Goal: Navigation & Orientation: Find specific page/section

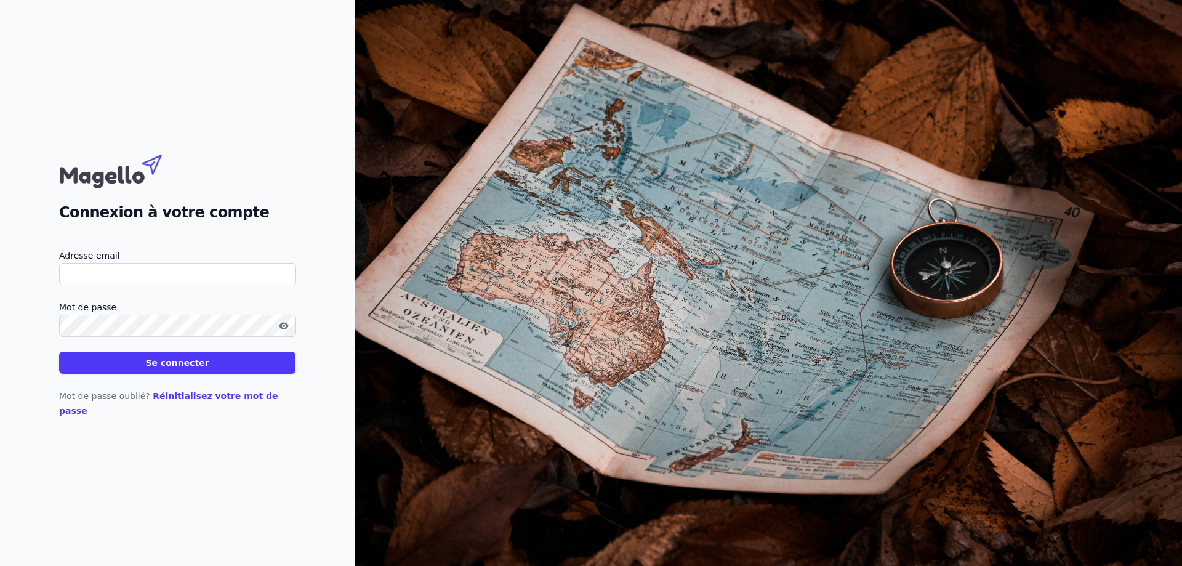
type input "[EMAIL_ADDRESS][DOMAIN_NAME]"
click at [233, 370] on button "Se connecter" at bounding box center [177, 362] width 236 height 22
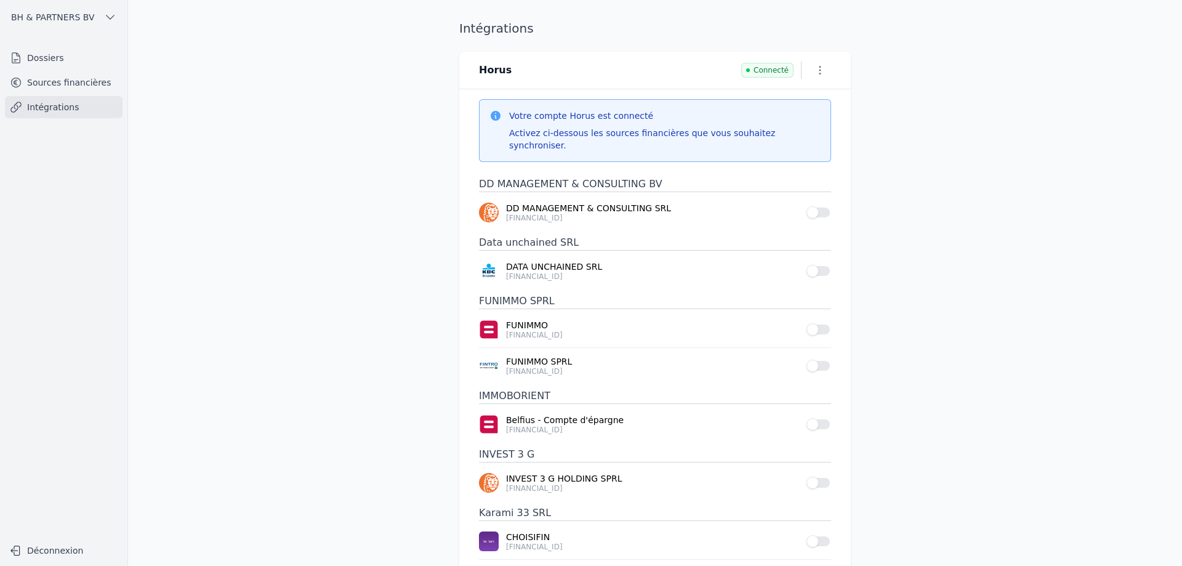
click at [46, 79] on link "Sources financières" at bounding box center [64, 82] width 118 height 22
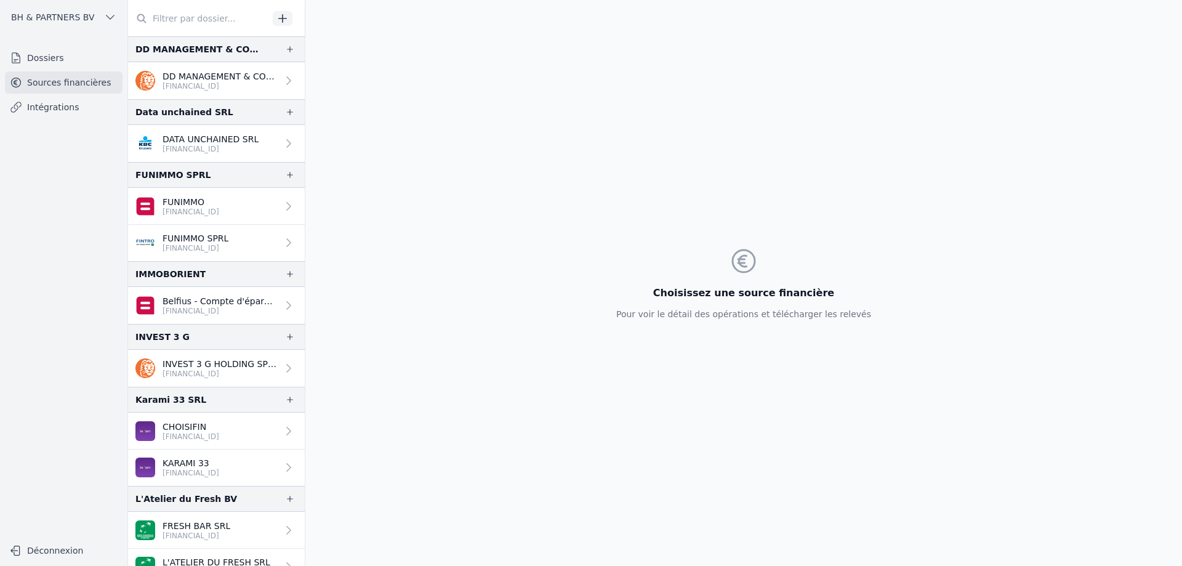
click at [44, 102] on link "Intégrations" at bounding box center [64, 107] width 118 height 22
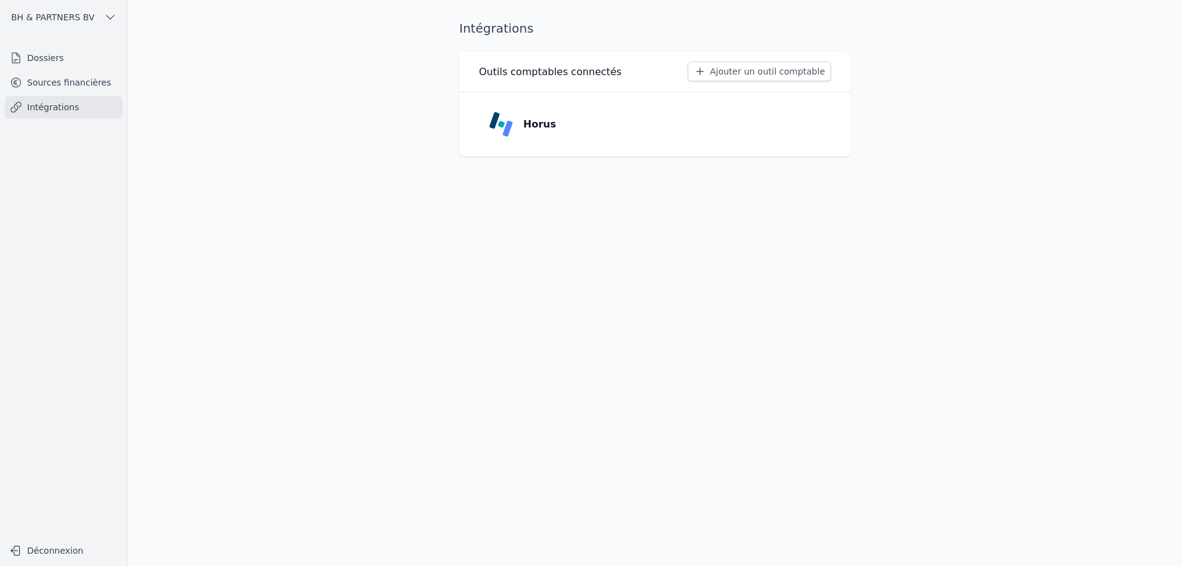
click at [49, 75] on link "Sources financières" at bounding box center [64, 82] width 118 height 22
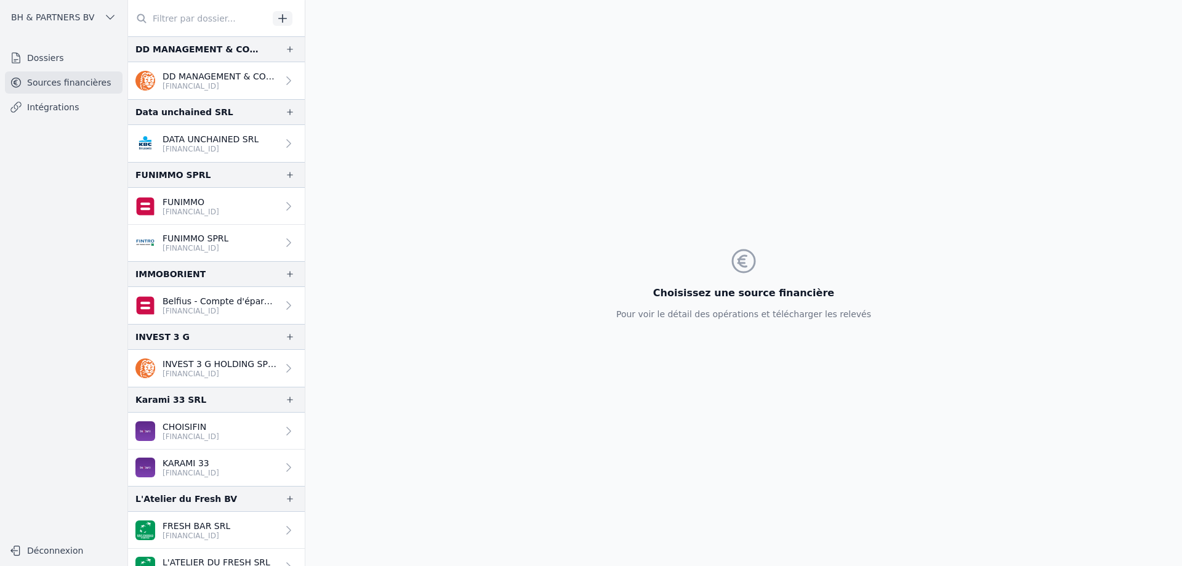
click at [50, 57] on link "Dossiers" at bounding box center [64, 58] width 118 height 22
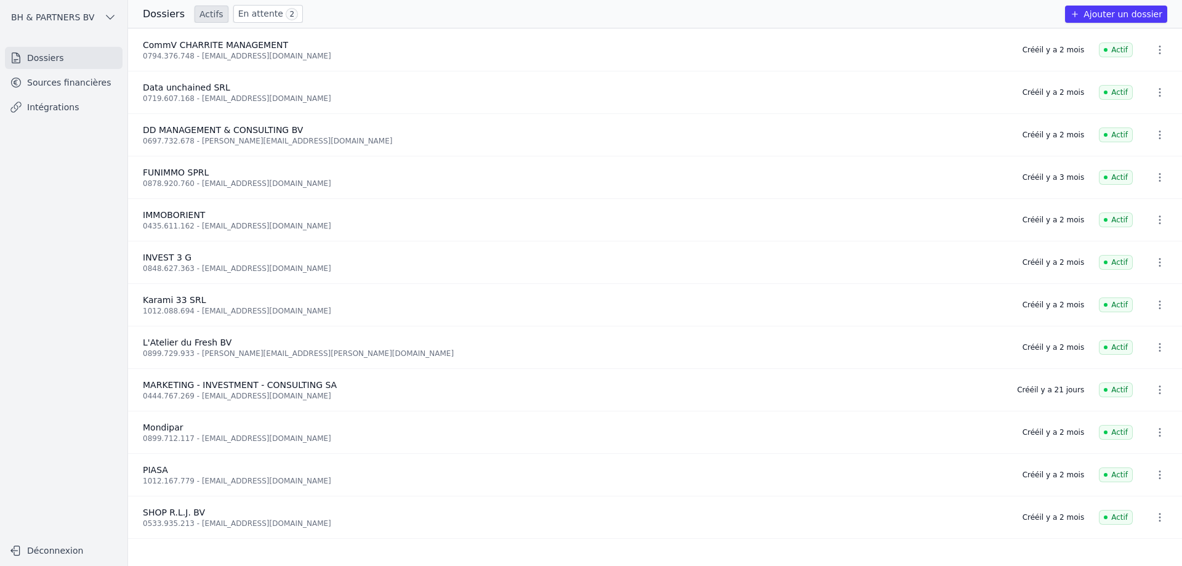
click at [267, 17] on link "En attente 2" at bounding box center [268, 14] width 70 height 18
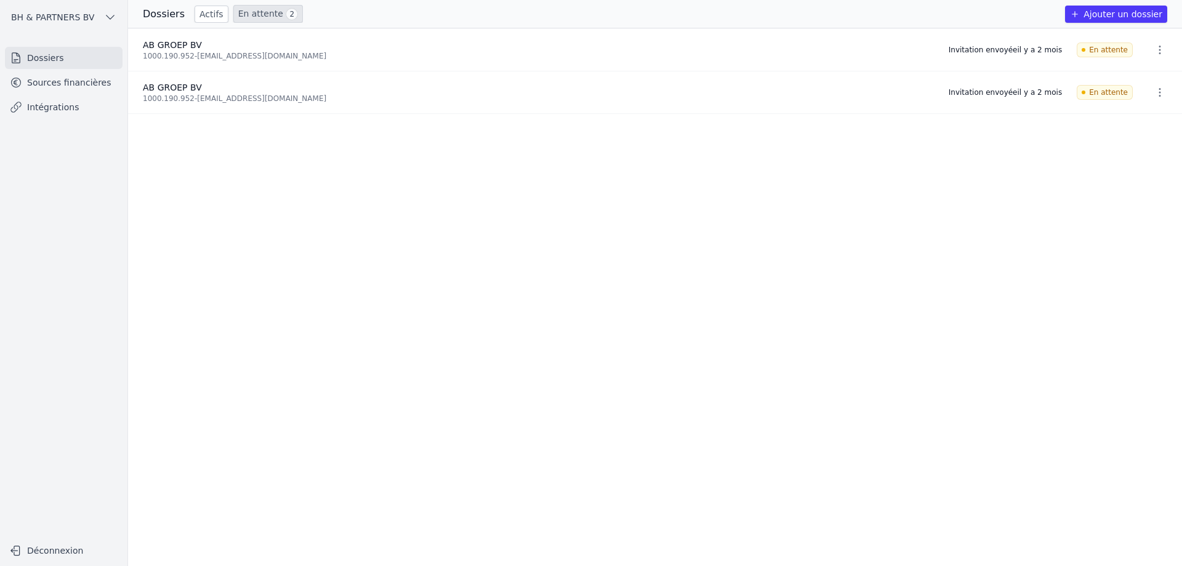
click at [207, 15] on link "Actifs" at bounding box center [211, 14] width 34 height 17
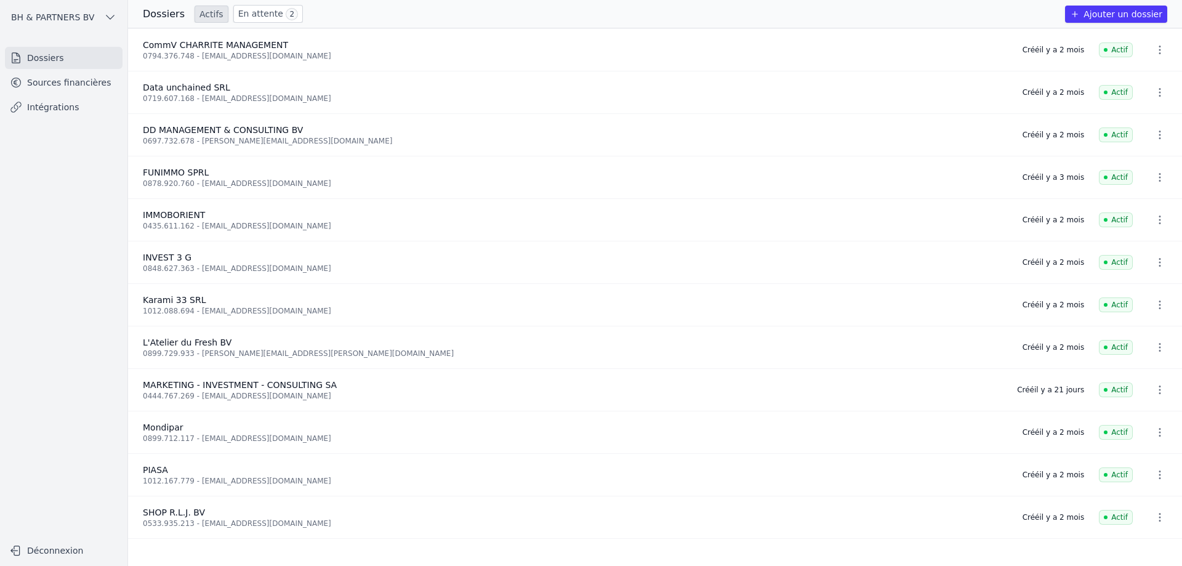
click at [1153, 389] on icon "button" at bounding box center [1159, 389] width 12 height 12
click at [1115, 388] on div at bounding box center [591, 283] width 1182 height 566
click at [1059, 388] on div "Créé il y a 21 jours" at bounding box center [1050, 390] width 67 height 10
click at [44, 82] on link "Sources financières" at bounding box center [64, 82] width 118 height 22
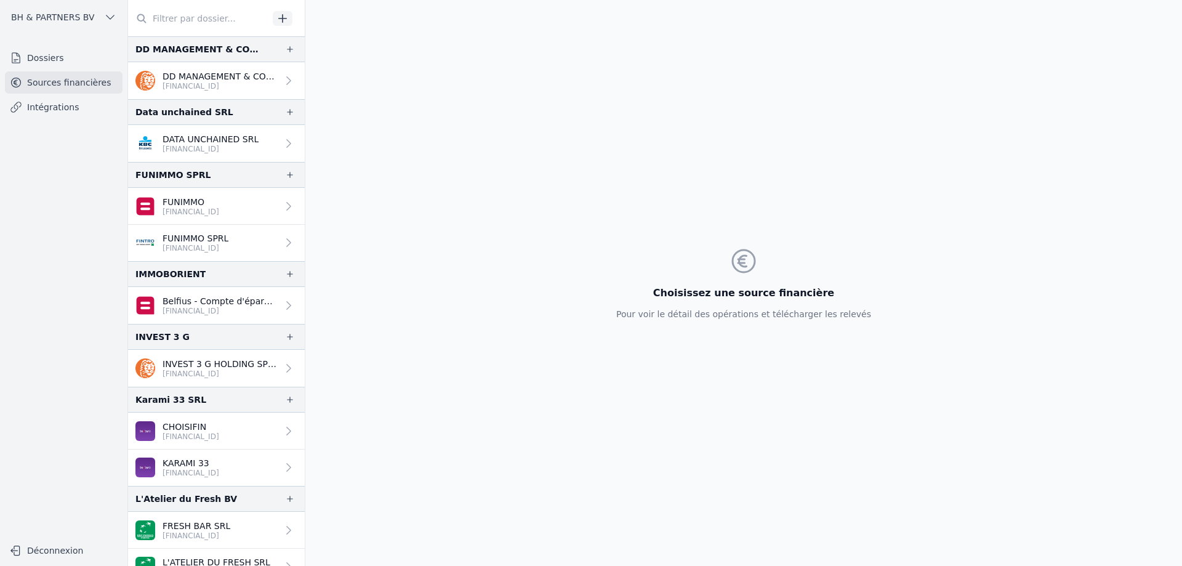
click at [281, 16] on icon "button" at bounding box center [282, 18] width 12 height 12
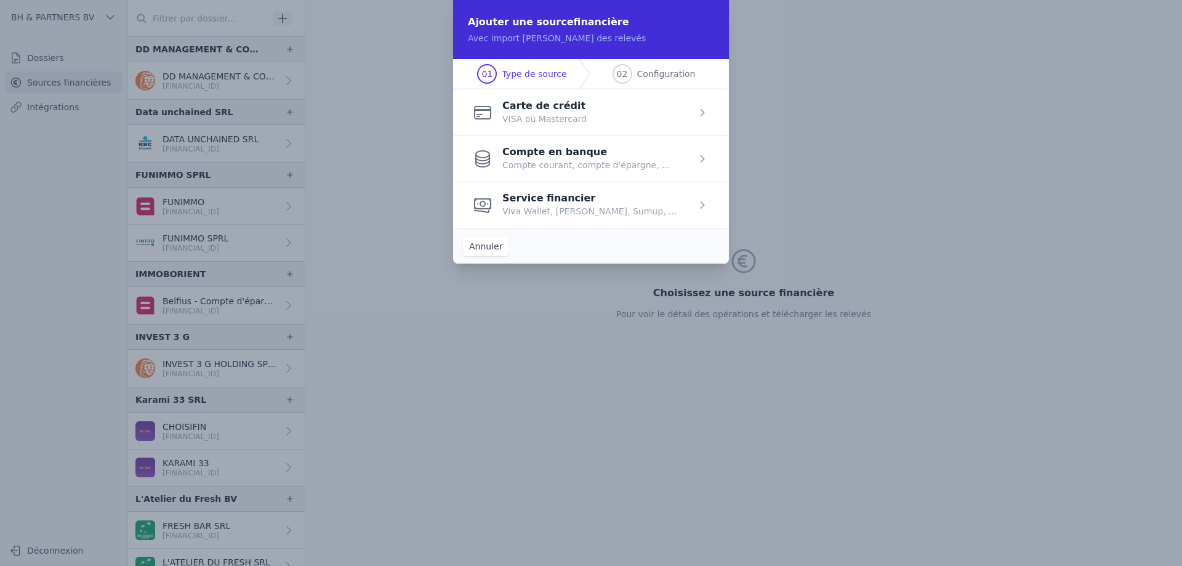
click at [701, 158] on span "button" at bounding box center [591, 158] width 276 height 46
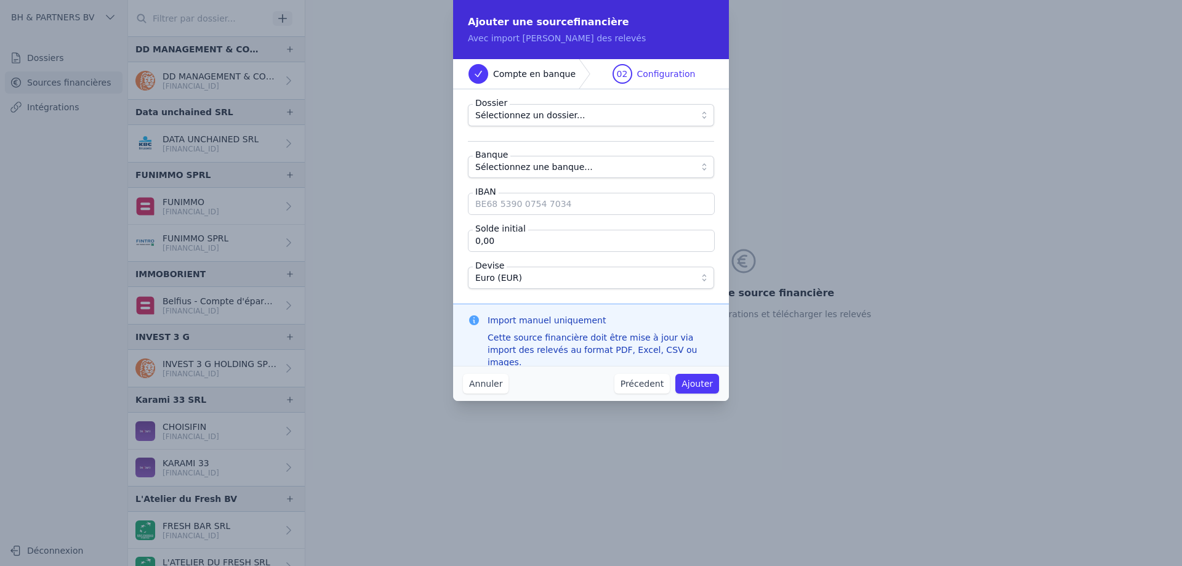
click at [703, 116] on button "Sélectionnez un dossier..." at bounding box center [591, 115] width 246 height 22
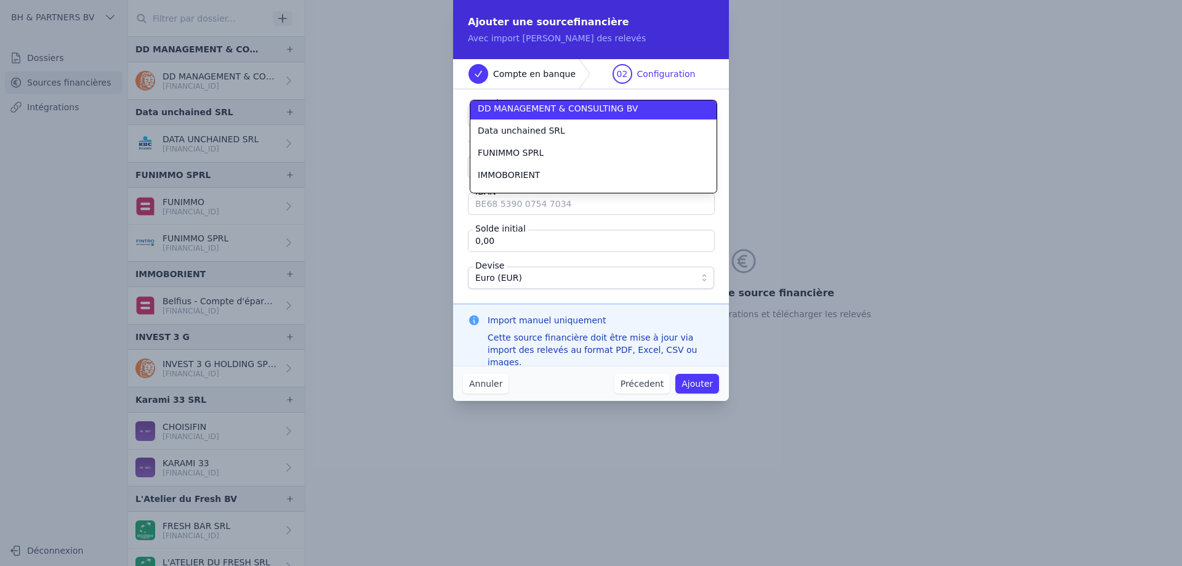
scroll to position [133, 0]
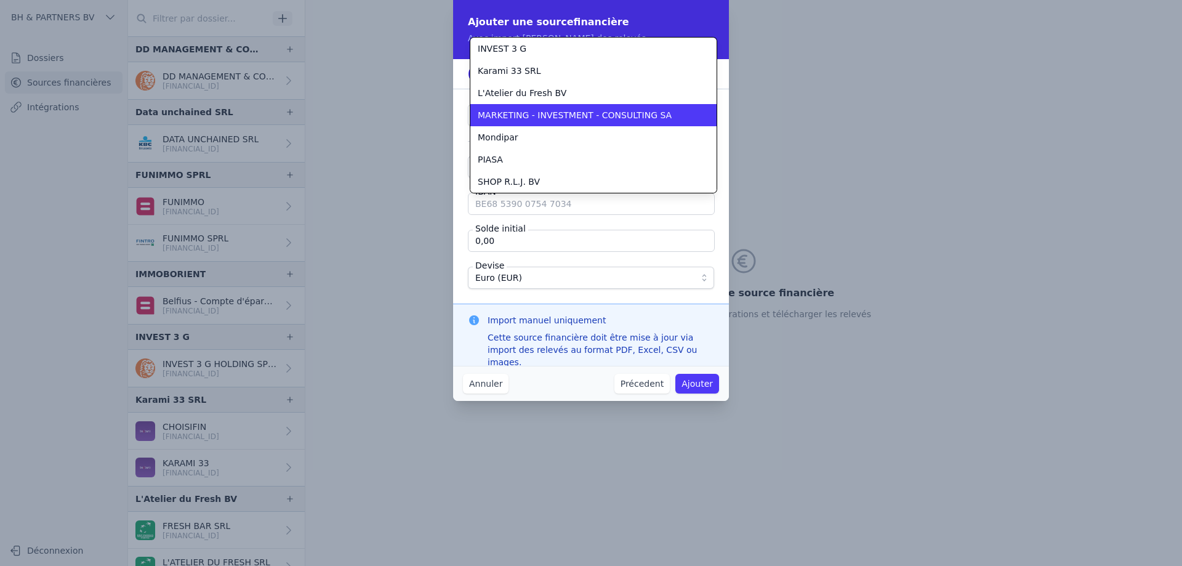
click at [592, 115] on span "MARKETING - INVESTMENT - CONSULTING SA" at bounding box center [575, 115] width 194 height 12
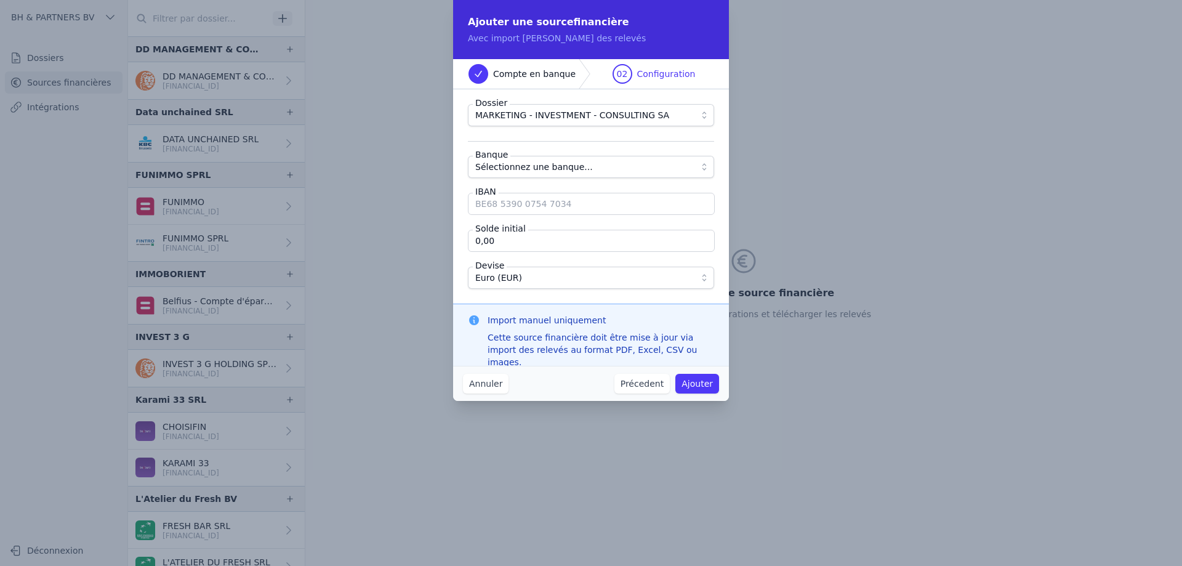
click at [705, 169] on button "Sélectionnez une banque..." at bounding box center [591, 167] width 246 height 22
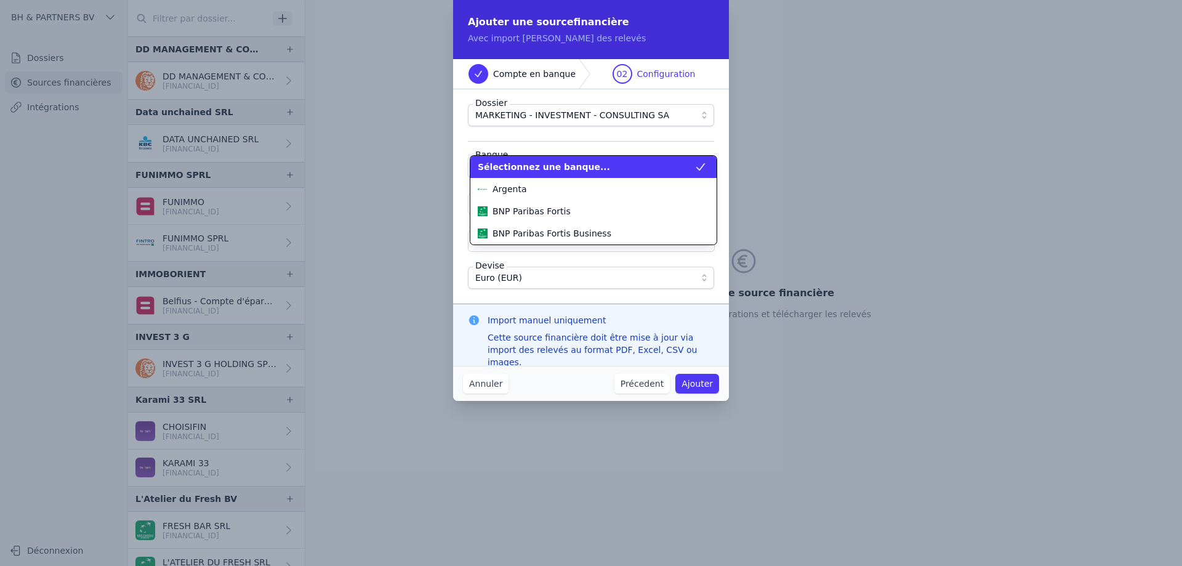
click at [705, 169] on span at bounding box center [705, 167] width 22 height 22
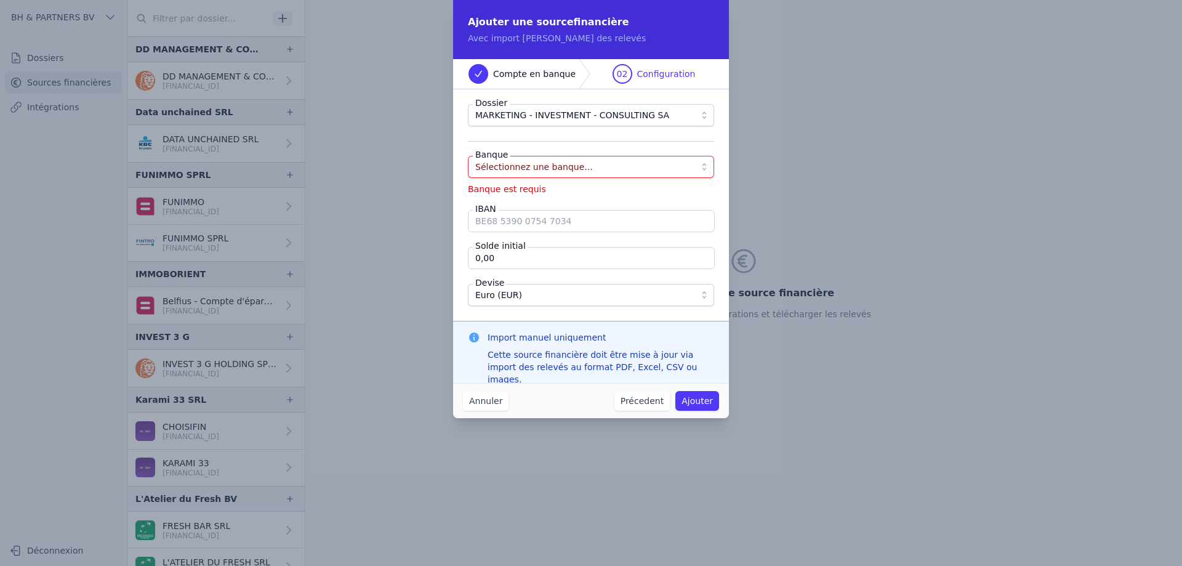
click at [652, 399] on button "Précedent" at bounding box center [641, 401] width 55 height 20
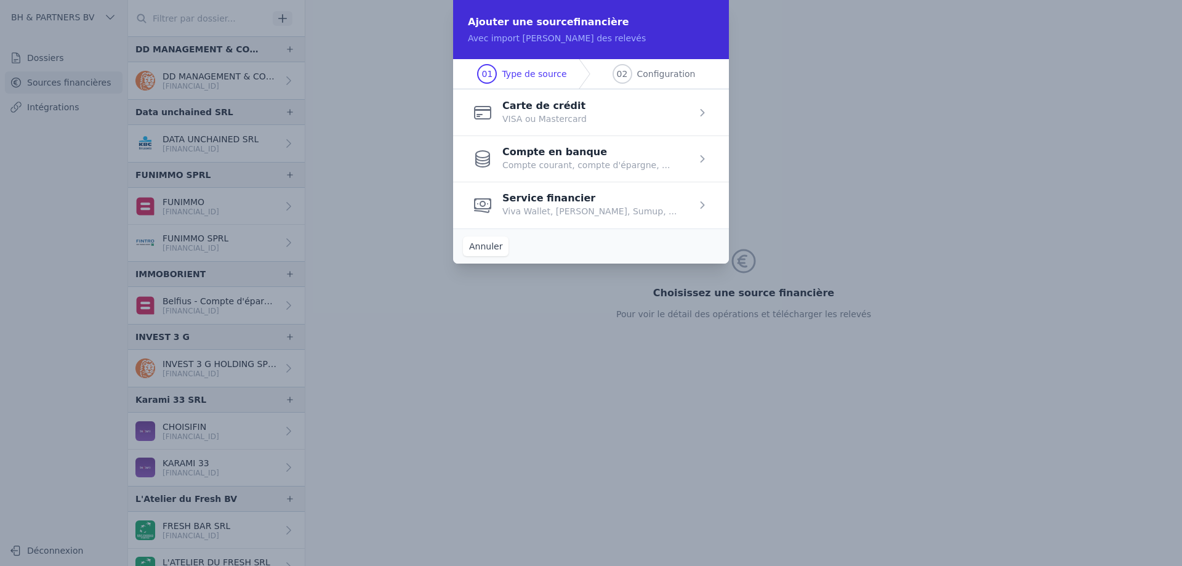
click at [481, 249] on button "Annuler" at bounding box center [486, 246] width 46 height 20
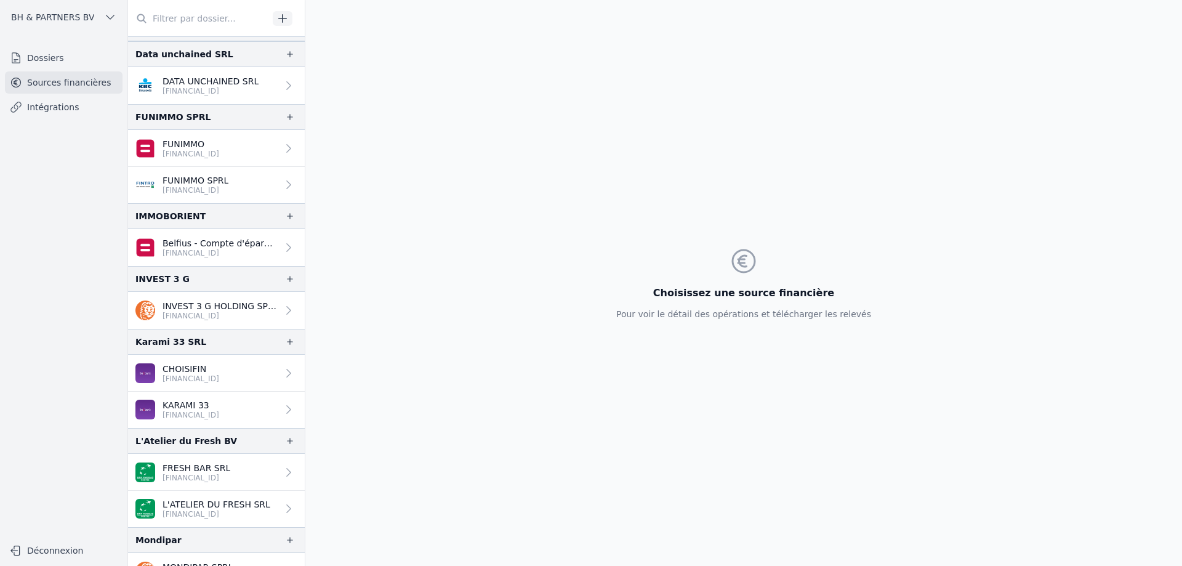
scroll to position [0, 0]
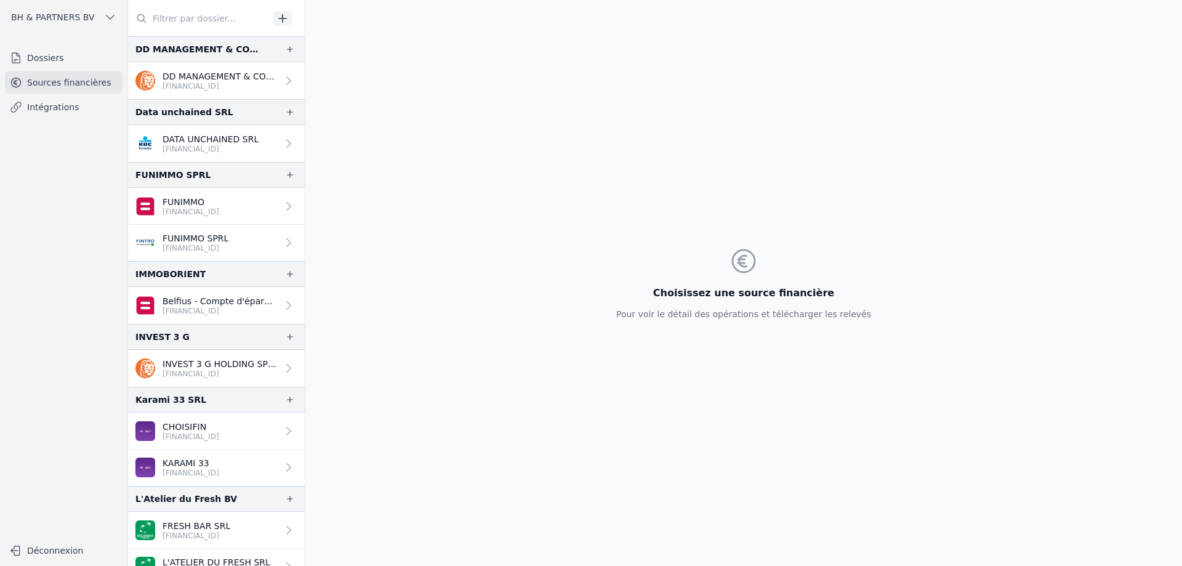
click at [45, 55] on link "Dossiers" at bounding box center [64, 58] width 118 height 22
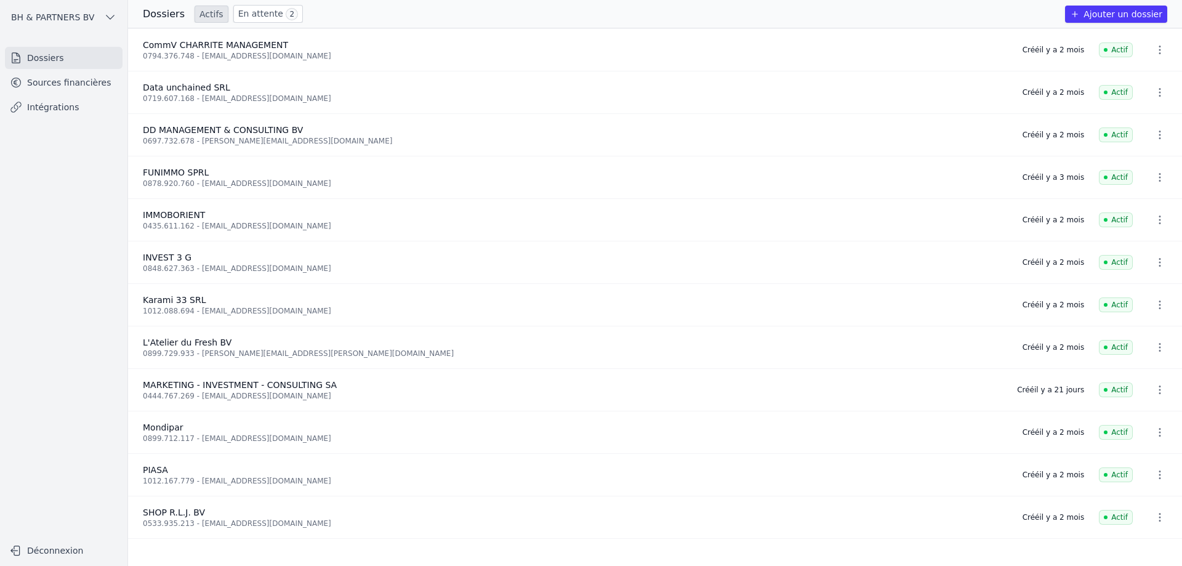
click at [53, 84] on link "Sources financières" at bounding box center [64, 82] width 118 height 22
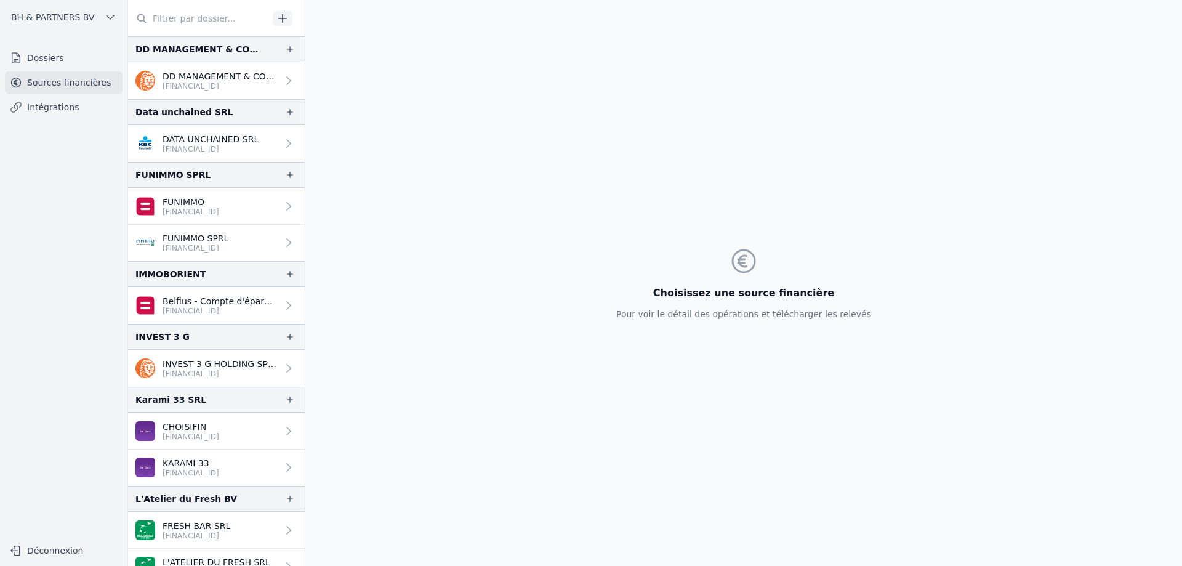
click at [47, 61] on link "Dossiers" at bounding box center [64, 58] width 118 height 22
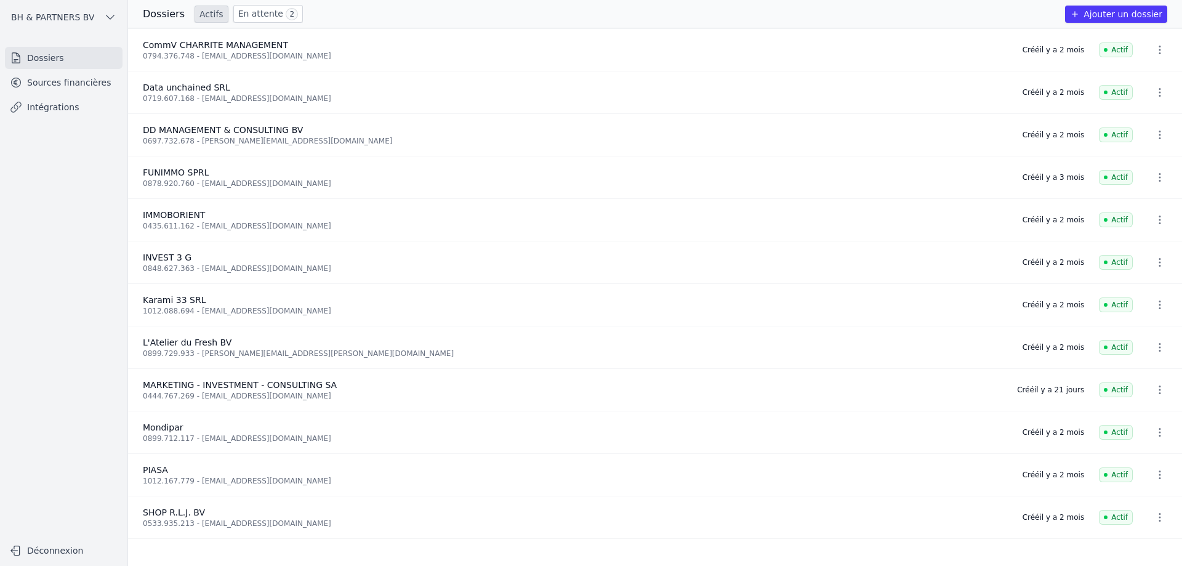
click at [49, 78] on link "Sources financières" at bounding box center [64, 82] width 118 height 22
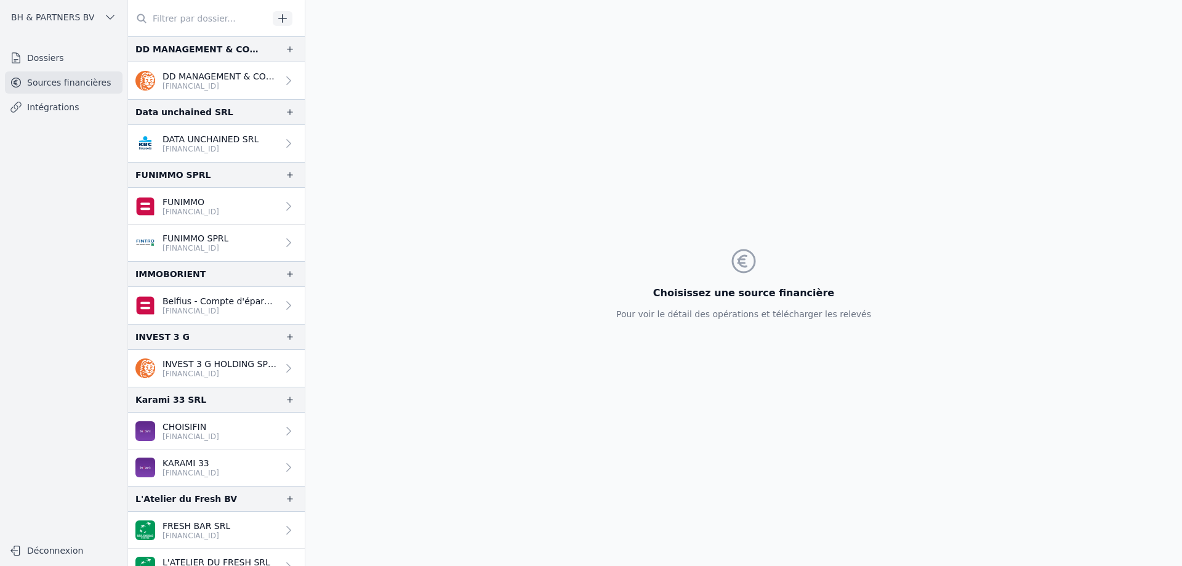
click at [49, 52] on link "Dossiers" at bounding box center [64, 58] width 118 height 22
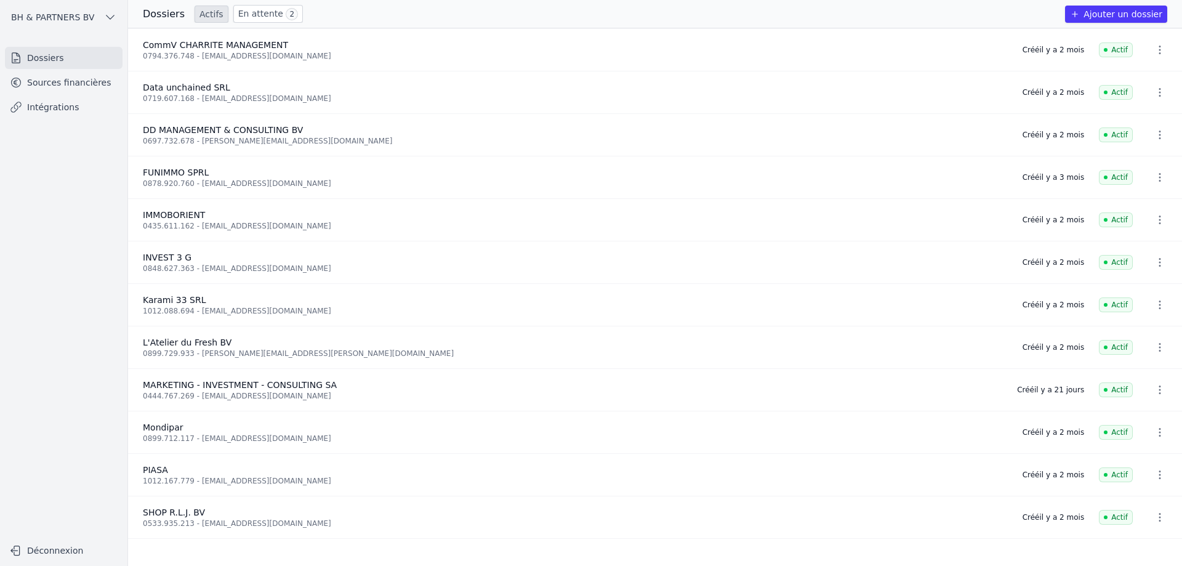
drag, startPoint x: 55, startPoint y: 73, endPoint x: 61, endPoint y: 76, distance: 6.9
click at [55, 74] on link "Sources financières" at bounding box center [64, 82] width 118 height 22
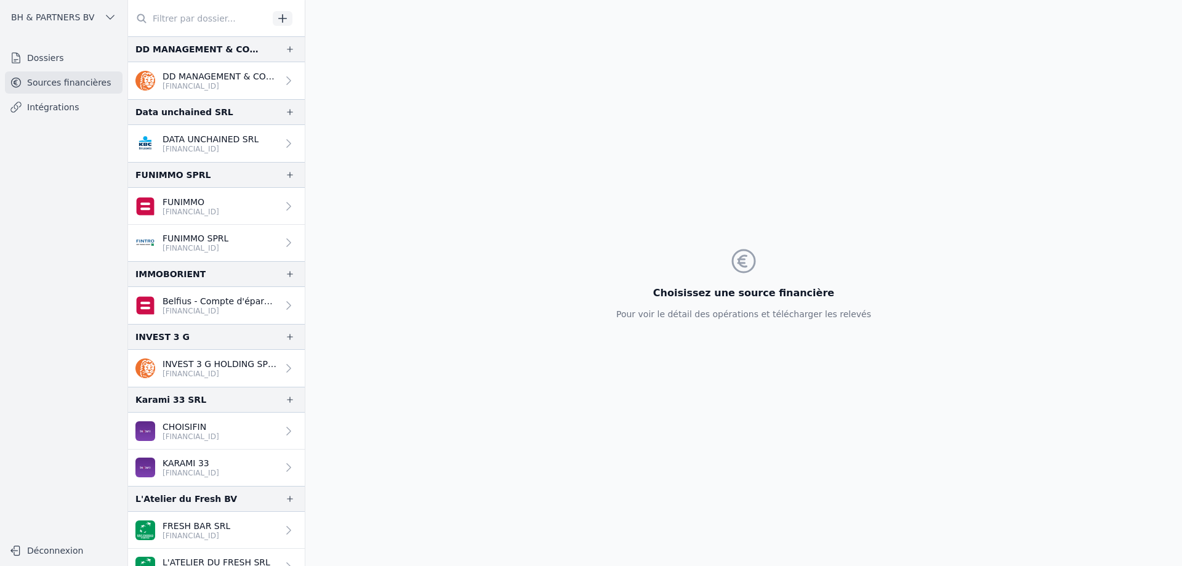
click at [283, 141] on icon at bounding box center [289, 143] width 12 height 12
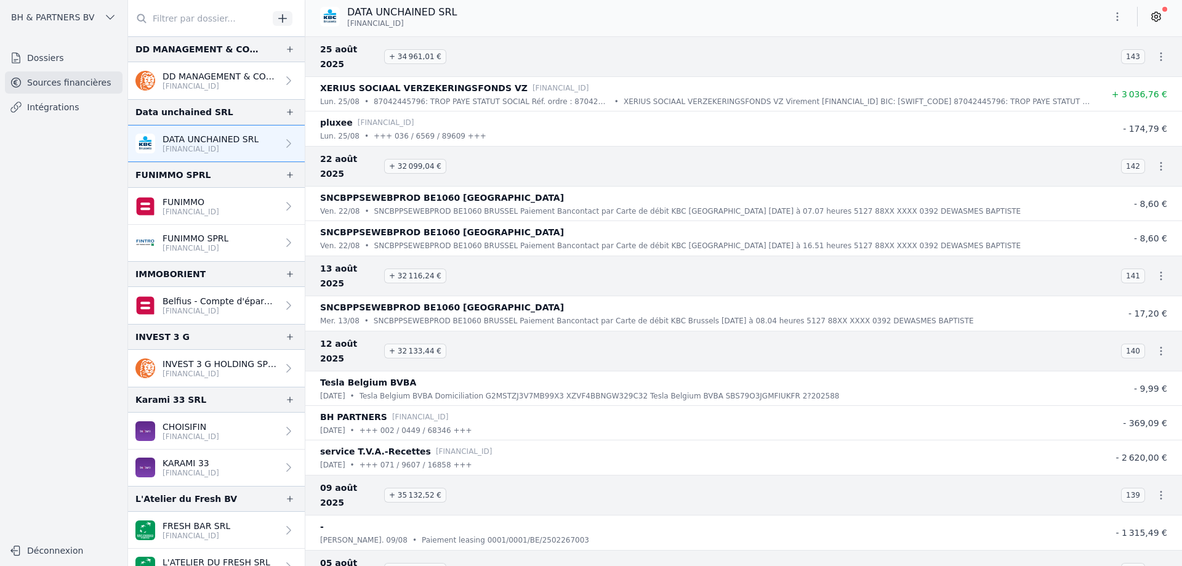
click at [1155, 16] on icon at bounding box center [1156, 16] width 3 height 3
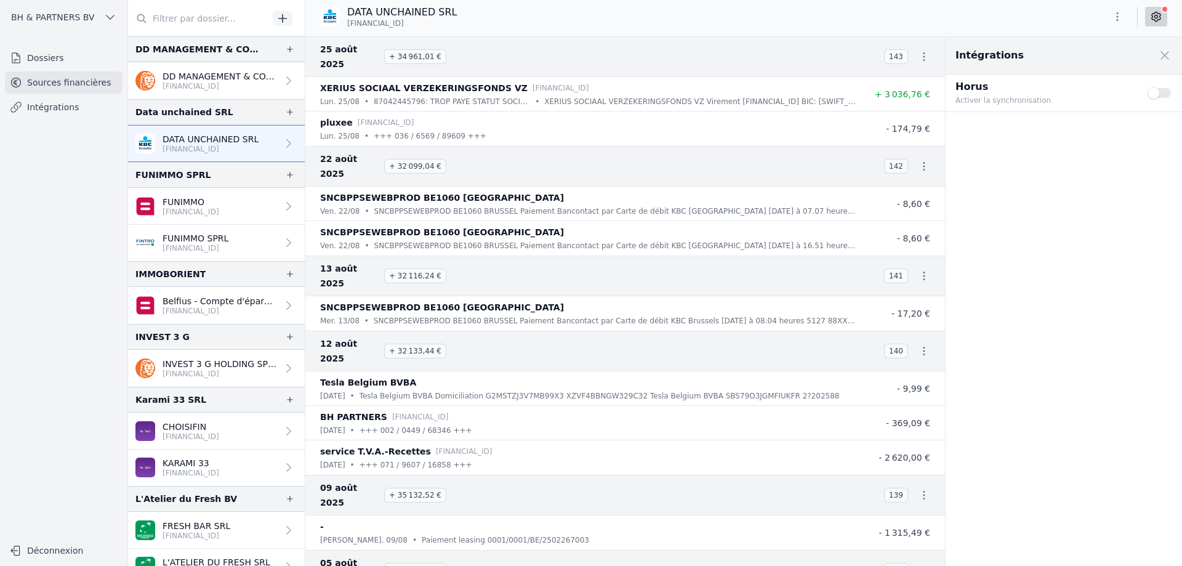
click at [1161, 56] on span at bounding box center [1164, 55] width 27 height 27
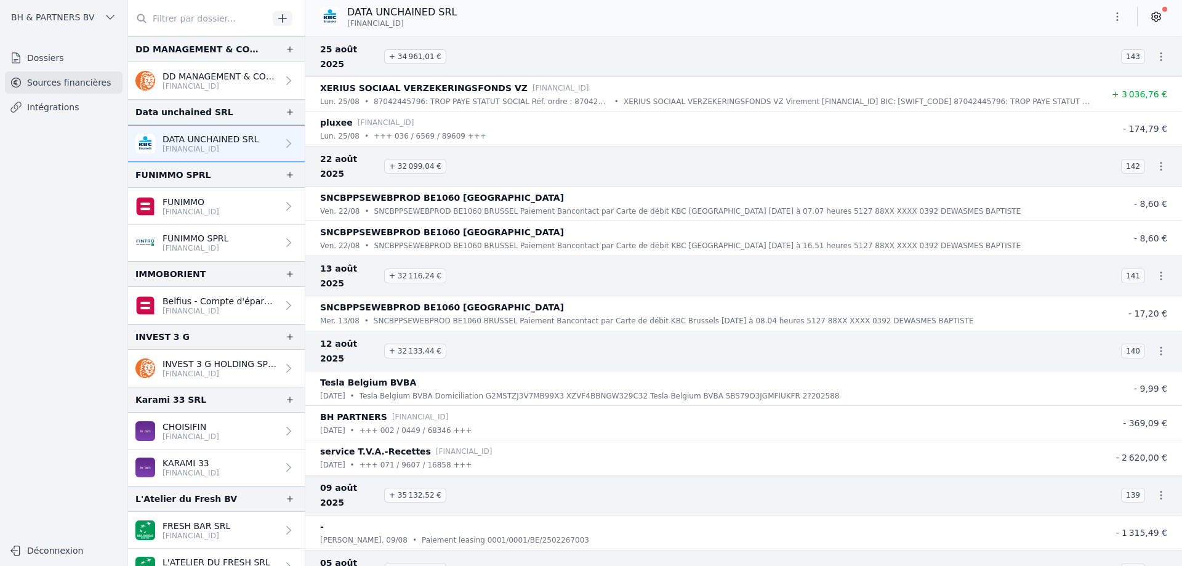
click at [56, 58] on link "Dossiers" at bounding box center [64, 58] width 118 height 22
